Goal: Find specific page/section: Find specific page/section

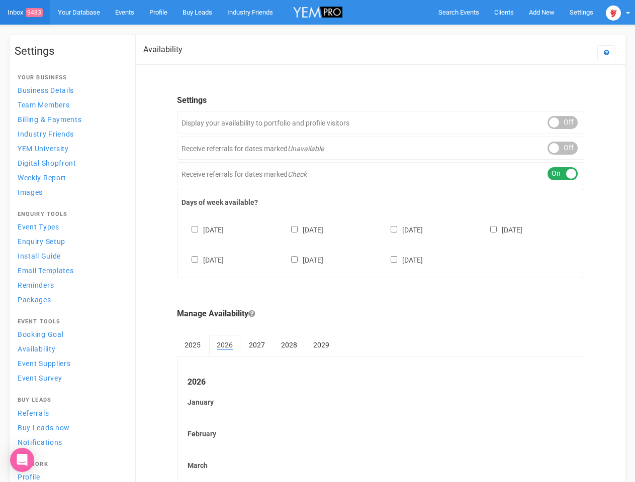
click at [317, 241] on div "[DATE] [DATE] [DATE] [DATE] [DATE] [DATE] [DATE]" at bounding box center [380, 240] width 398 height 60
click at [458, 12] on span "Search Events" at bounding box center [458, 13] width 41 height 8
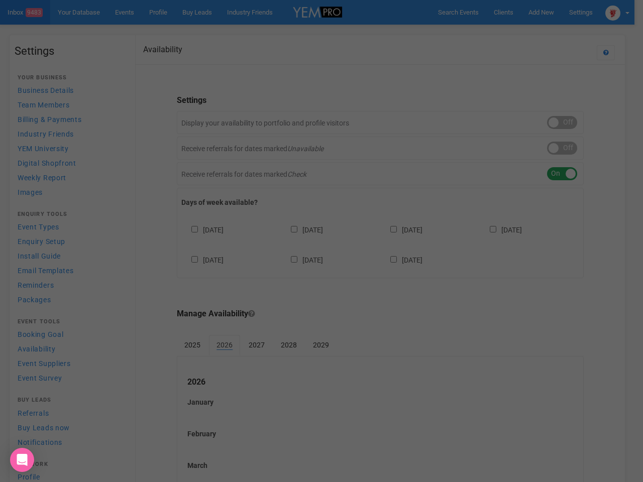
click at [518, 32] on div at bounding box center [321, 241] width 643 height 482
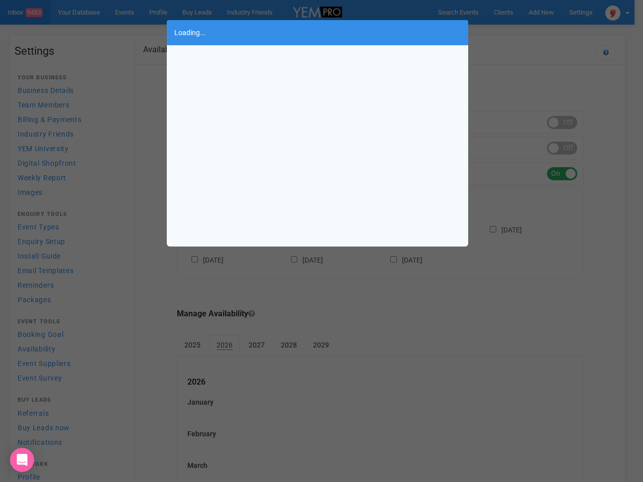
click at [618, 12] on div "Loading..." at bounding box center [321, 241] width 643 height 482
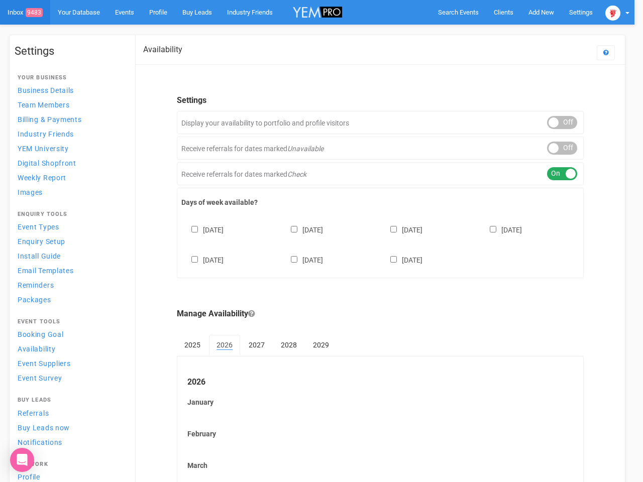
click at [562, 123] on body "Search Events Clients Add New New Client New Event New Enquiry Settings [GEOGRA…" at bounding box center [321, 417] width 643 height 835
click at [562, 148] on div at bounding box center [321, 241] width 643 height 482
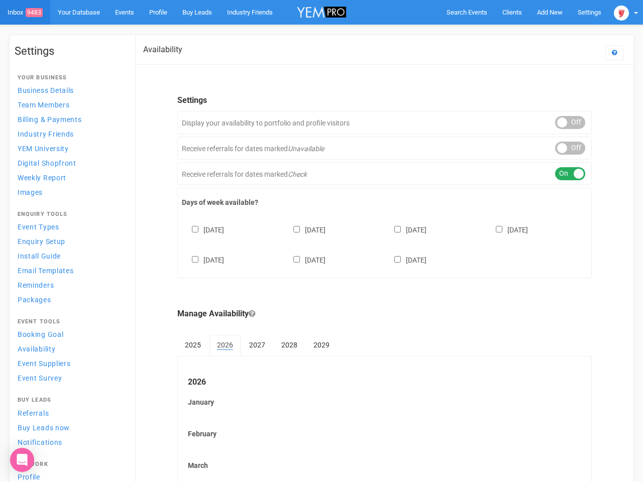
click at [562, 174] on div "ON OFF" at bounding box center [570, 173] width 30 height 13
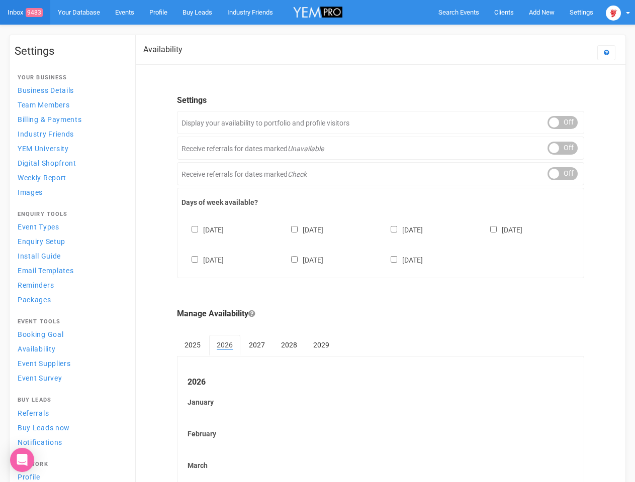
click at [380, 244] on div "[DATE] [DATE] [DATE] [DATE] [DATE] [DATE] [DATE]" at bounding box center [380, 240] width 398 height 60
